Goal: Task Accomplishment & Management: Complete application form

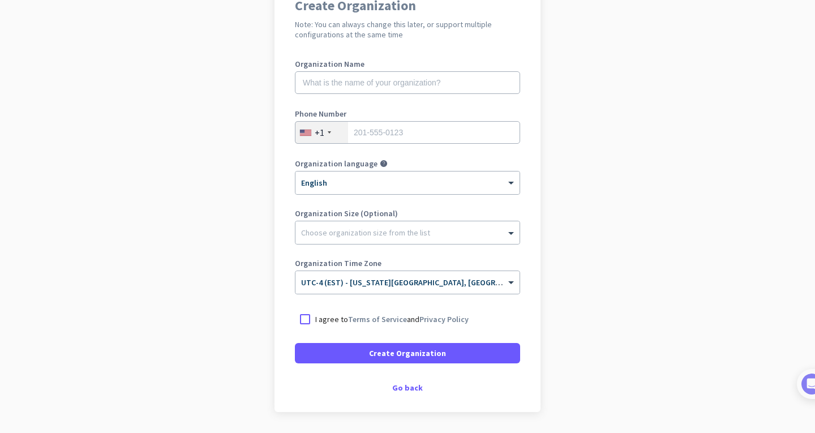
scroll to position [57, 0]
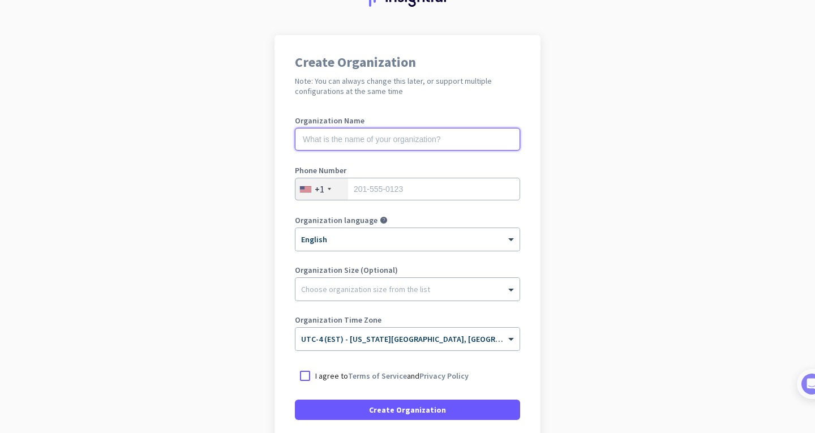
click at [384, 140] on input "text" at bounding box center [407, 139] width 225 height 23
click at [222, 147] on app-onboarding-organization "Create Organization Note: You can always change this later, or support multiple…" at bounding box center [407, 280] width 815 height 490
click at [420, 147] on input "text" at bounding box center [407, 139] width 225 height 23
click at [156, 139] on app-onboarding-organization "Create Organization Note: You can always change this later, or support multiple…" at bounding box center [407, 280] width 815 height 490
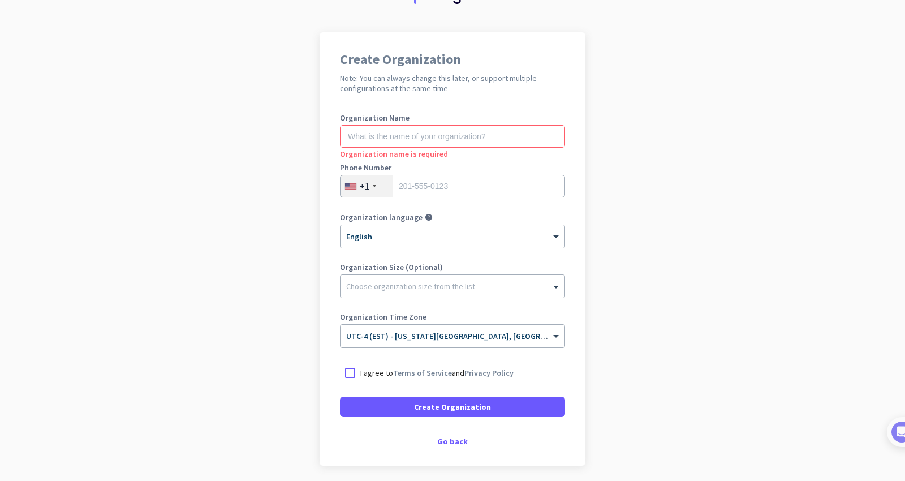
scroll to position [37, 0]
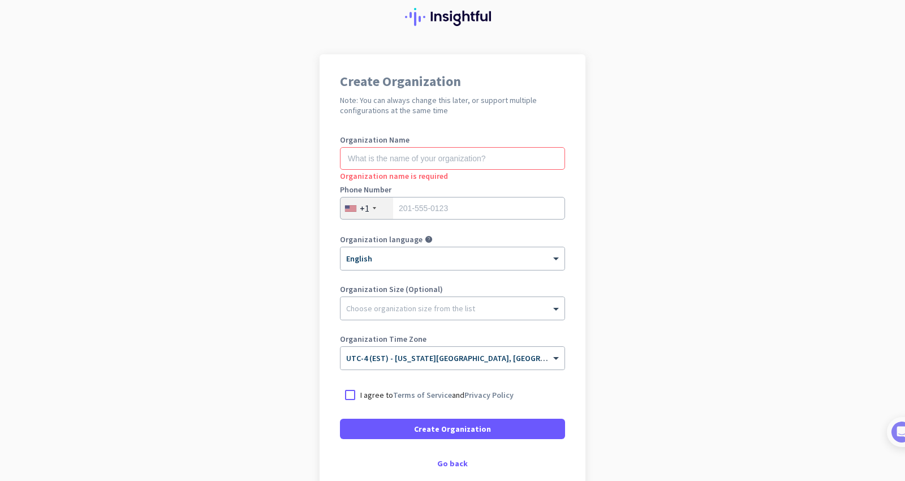
click at [144, 183] on app-onboarding-organization "Create Organization Note: You can always change this later, or support multiple…" at bounding box center [452, 299] width 905 height 490
click at [445, 159] on input "text" at bounding box center [452, 158] width 225 height 23
click at [123, 161] on app-onboarding-organization "Create Organization Note: You can always change this later, or support multiple…" at bounding box center [452, 299] width 905 height 490
click at [455, 162] on input "text" at bounding box center [452, 158] width 225 height 23
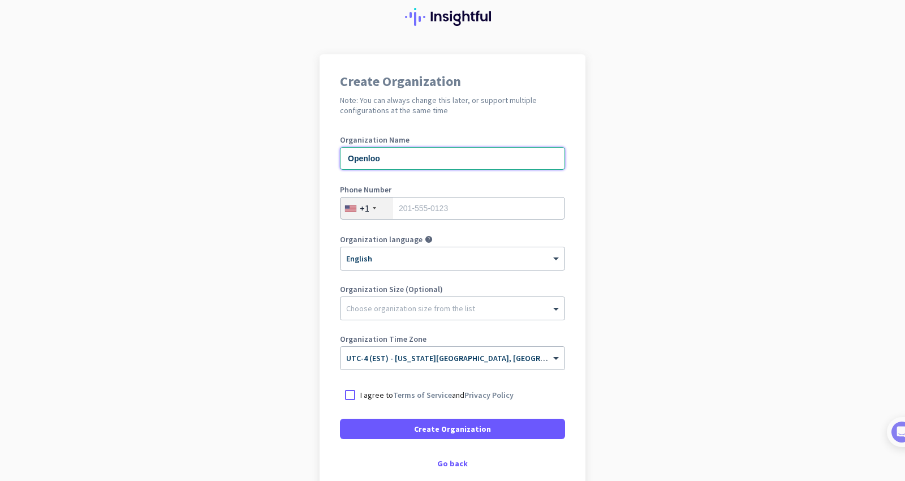
type input "Openloop"
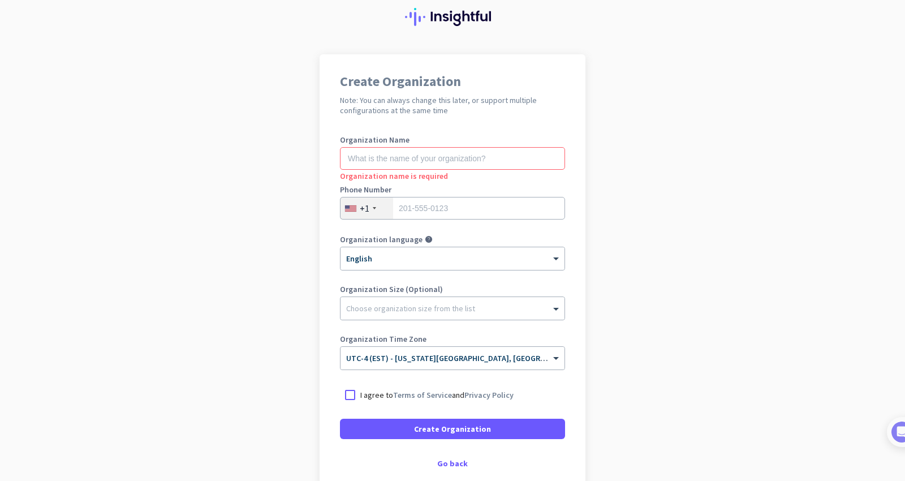
click at [0, 104] on app-onboarding-organization "Create Organization Note: You can always change this later, or support multiple…" at bounding box center [452, 299] width 905 height 490
click at [171, 121] on app-onboarding-organization "Create Organization Note: You can always change this later, or support multiple…" at bounding box center [452, 299] width 905 height 490
